Goal: Navigation & Orientation: Find specific page/section

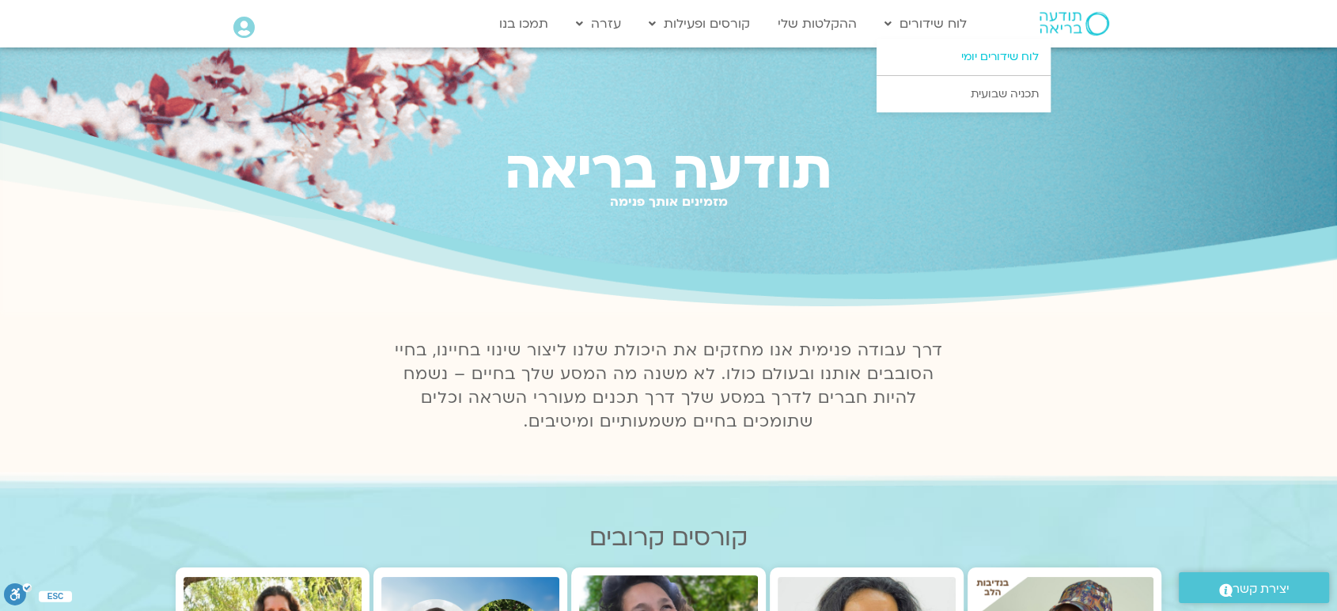
click at [981, 57] on link "לוח שידורים יומי" at bounding box center [963, 57] width 174 height 36
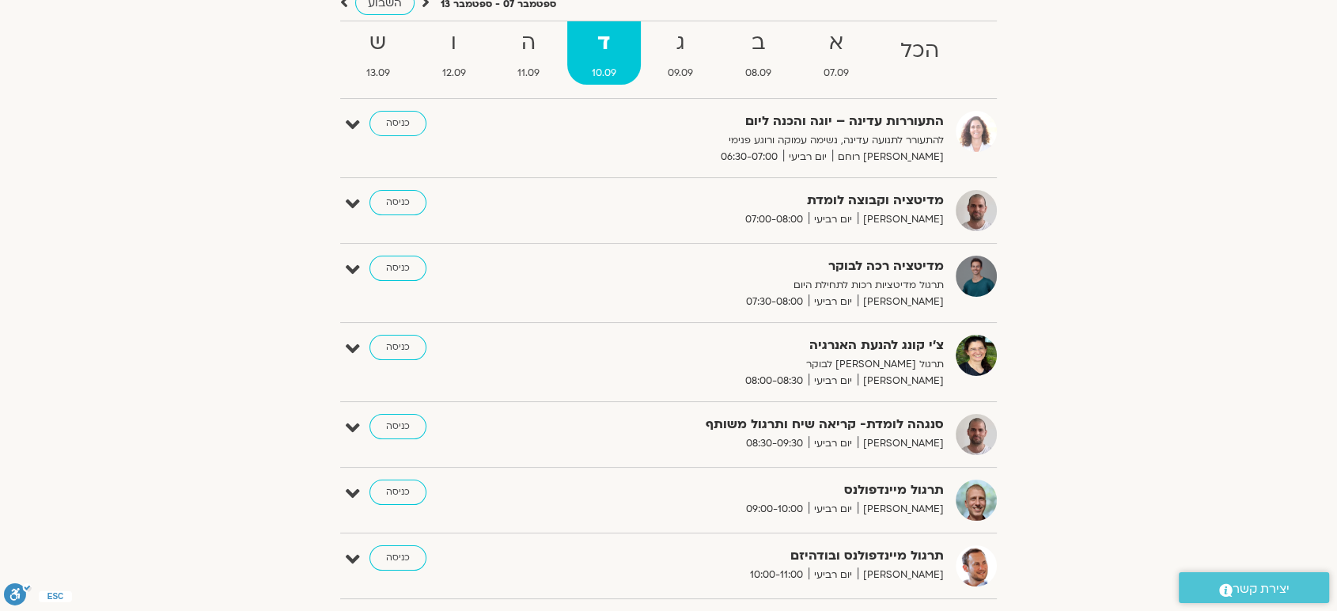
scroll to position [176, 0]
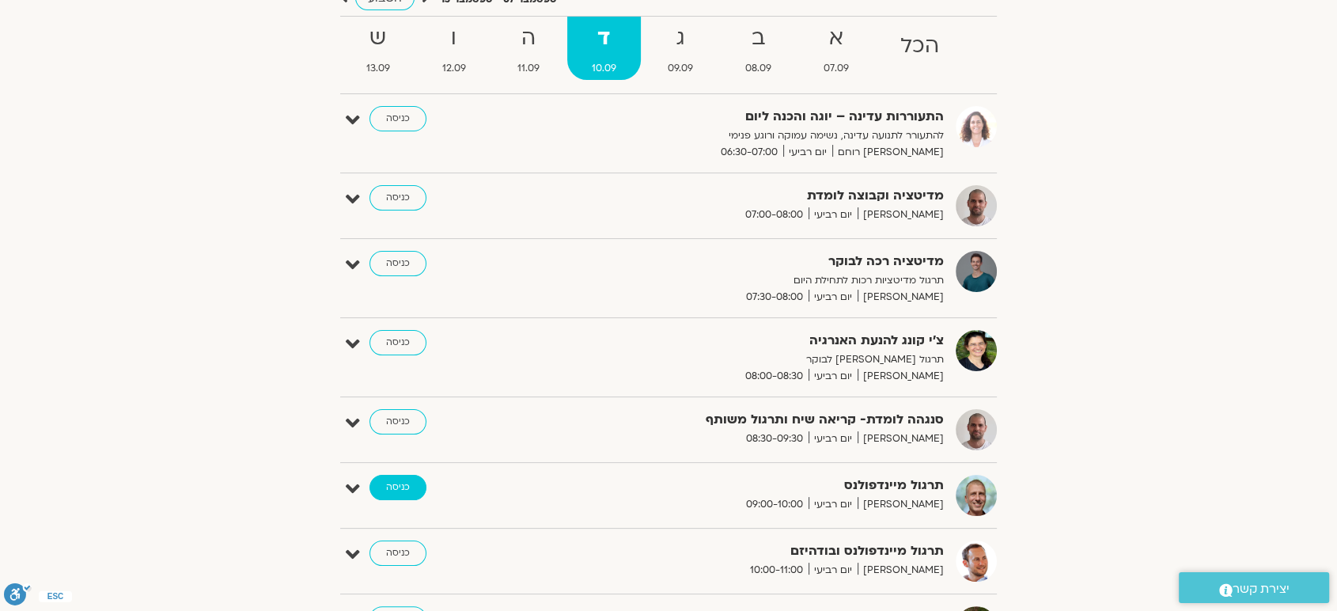
click at [399, 482] on link "כניסה" at bounding box center [397, 487] width 57 height 25
